Goal: Communication & Community: Share content

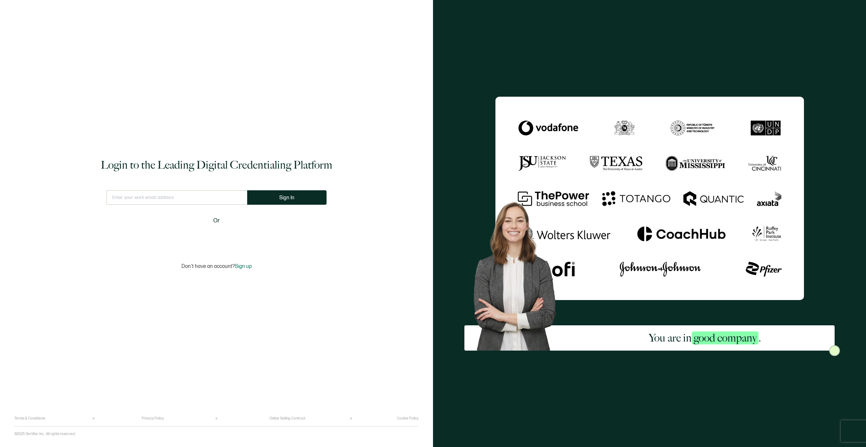
click at [163, 195] on input "text" at bounding box center [176, 197] width 141 height 14
type input "[EMAIL_ADDRESS][DOMAIN_NAME]"
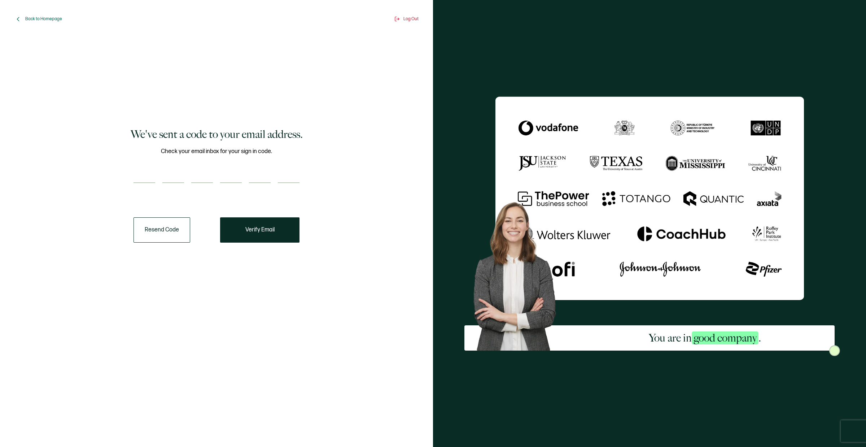
click at [157, 174] on div at bounding box center [217, 176] width 166 height 14
click at [153, 175] on input "number" at bounding box center [145, 176] width 22 height 14
paste input "3"
type input "3"
type input "1"
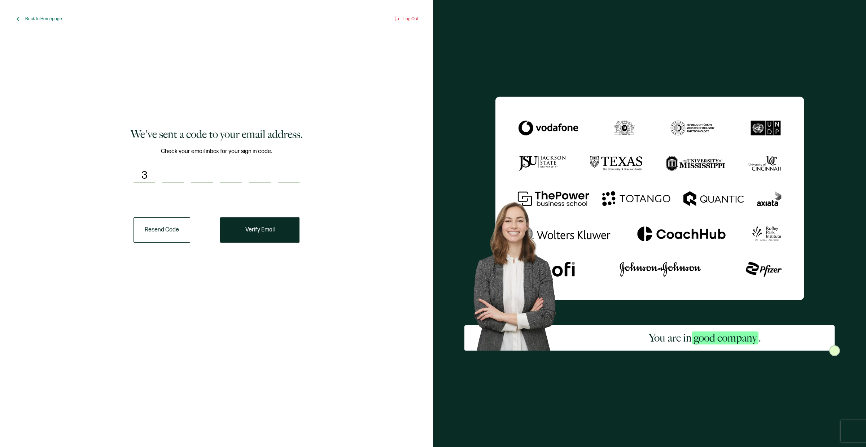
type input "6"
type input "3"
type input "0"
type input "1"
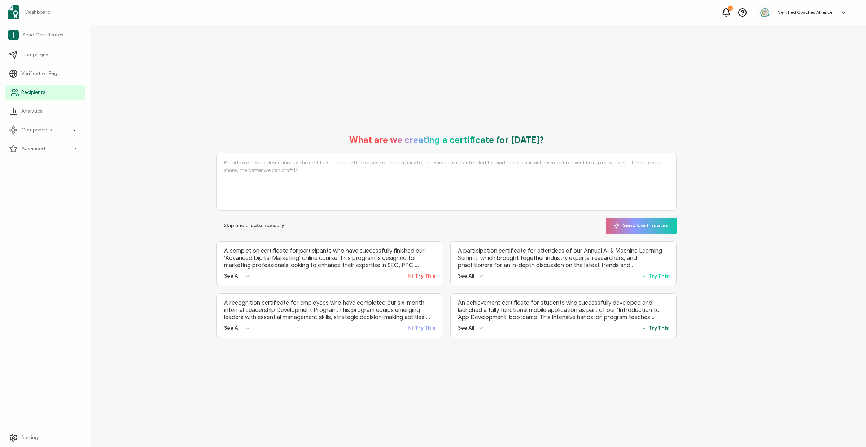
click at [31, 94] on span "Recipients" at bounding box center [33, 92] width 24 height 7
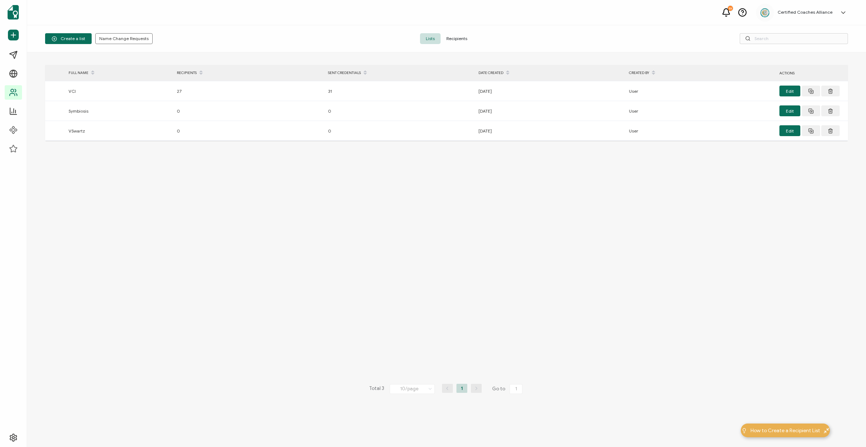
click at [455, 36] on span "Recipients" at bounding box center [457, 38] width 32 height 11
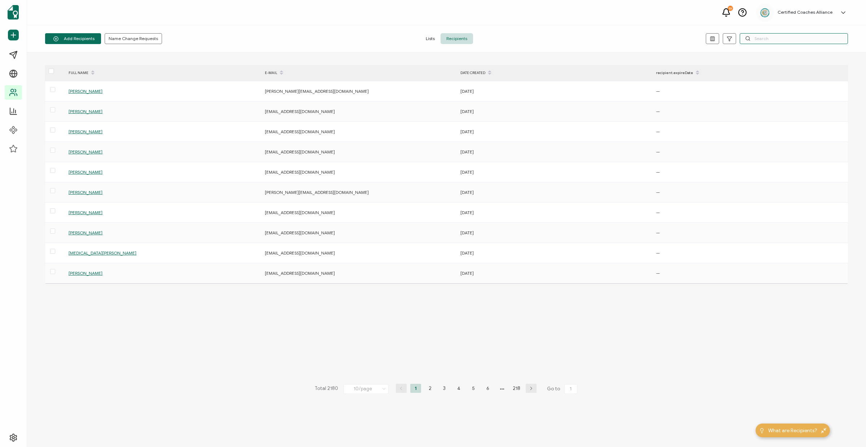
click at [769, 41] on input "text" at bounding box center [794, 38] width 108 height 11
paste input "[EMAIL_ADDRESS][DOMAIN_NAME]"
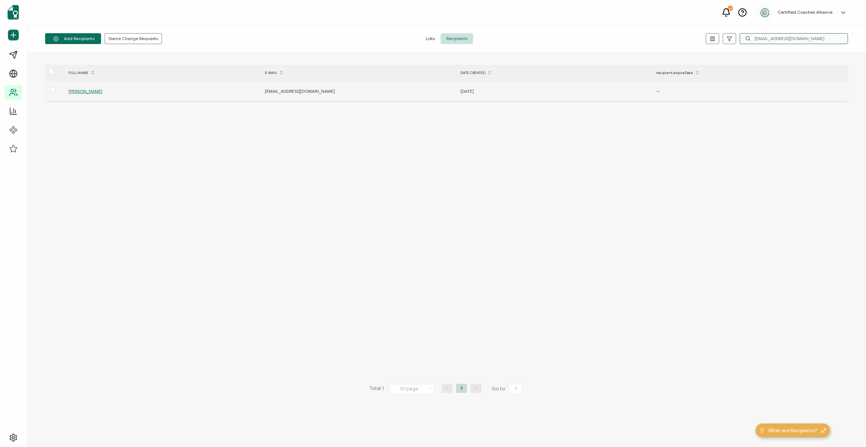
type input "[EMAIL_ADDRESS][DOMAIN_NAME]"
click at [90, 92] on span "[PERSON_NAME]" at bounding box center [86, 90] width 34 height 5
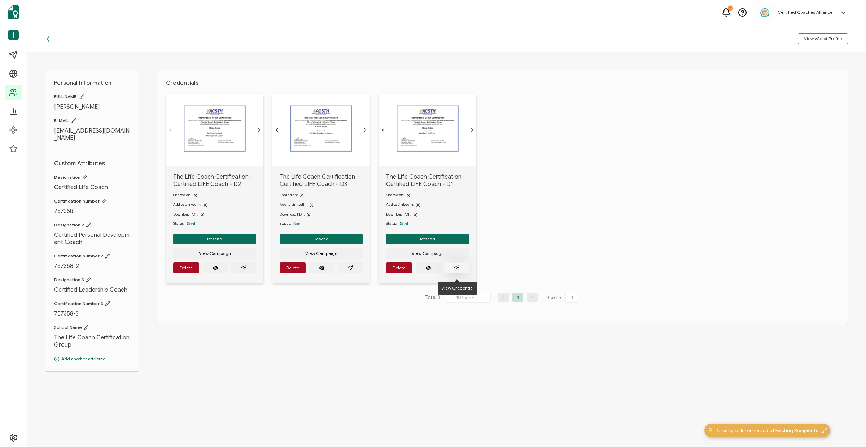
click at [460, 270] on button "button" at bounding box center [456, 267] width 25 height 11
click at [242, 270] on icon "paper plane outline" at bounding box center [243, 267] width 5 height 5
click at [352, 271] on icon "paper plane outline" at bounding box center [351, 268] width 6 height 6
